Goal: Information Seeking & Learning: Learn about a topic

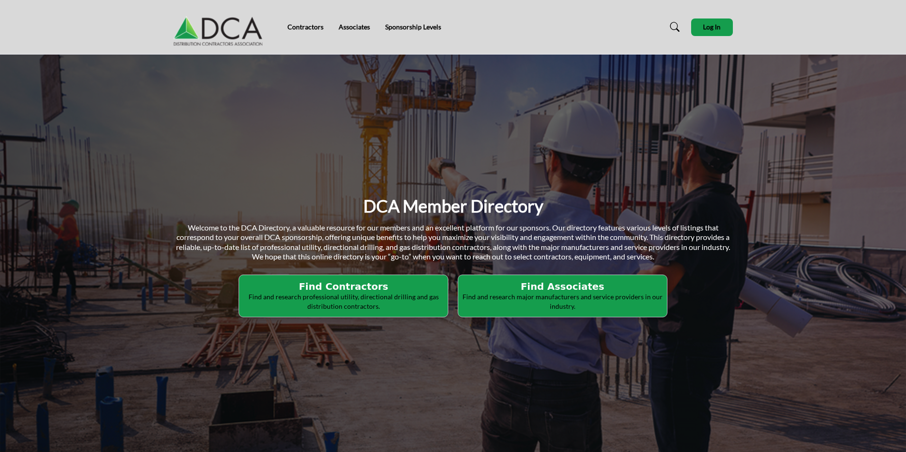
click at [519, 294] on p "Find and research major manufacturers and service providers in our industry." at bounding box center [562, 301] width 203 height 18
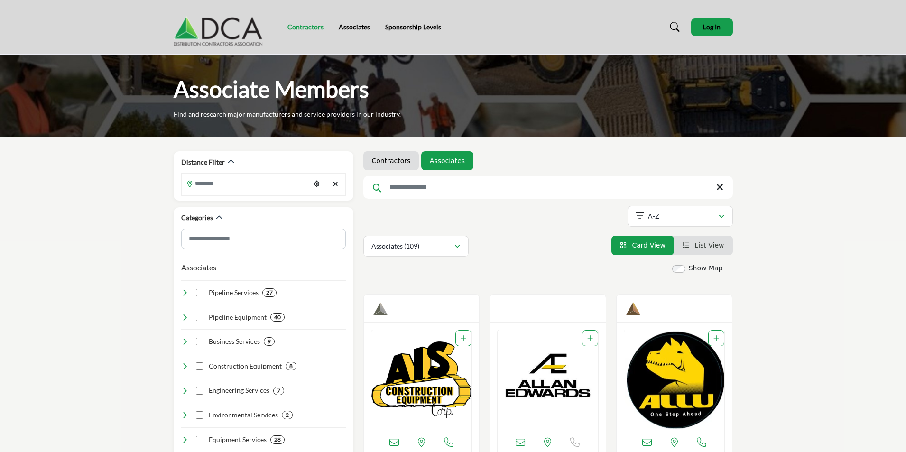
click at [295, 26] on link "Contractors" at bounding box center [305, 27] width 36 height 8
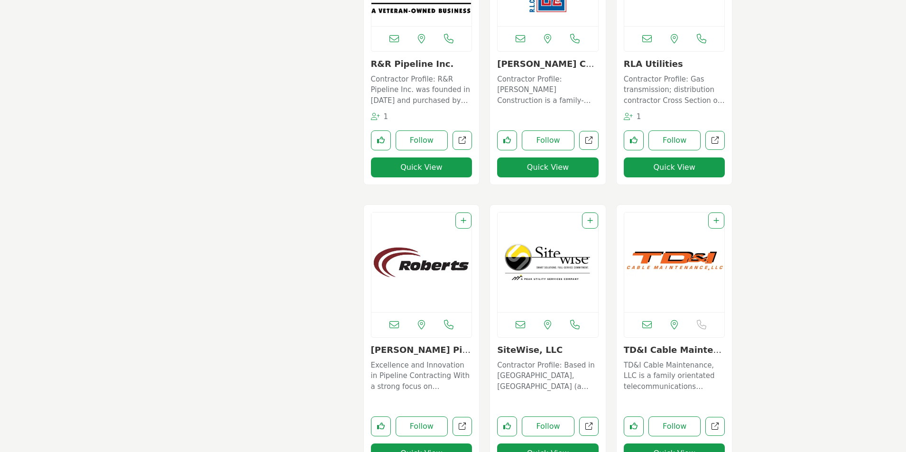
scroll to position [5785, 0]
